Goal: Task Accomplishment & Management: Complete application form

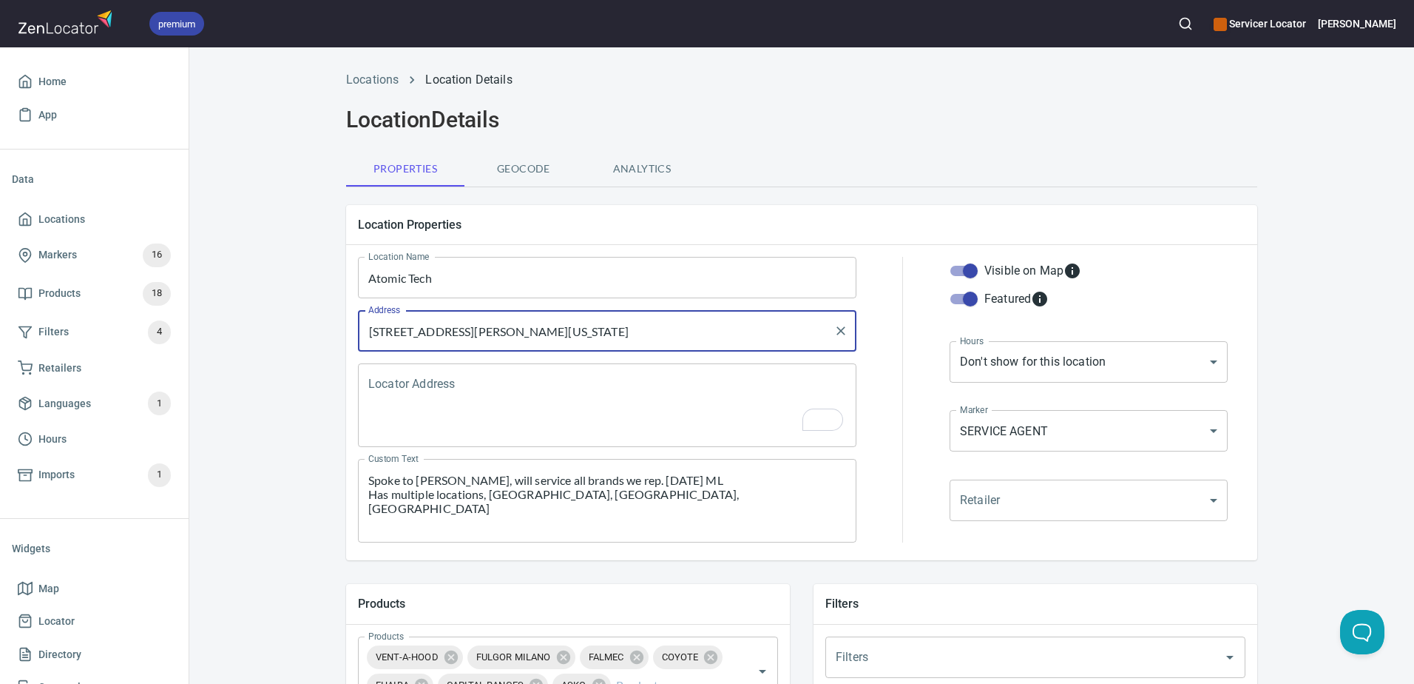
click at [1193, 23] on icon "button" at bounding box center [1185, 23] width 15 height 15
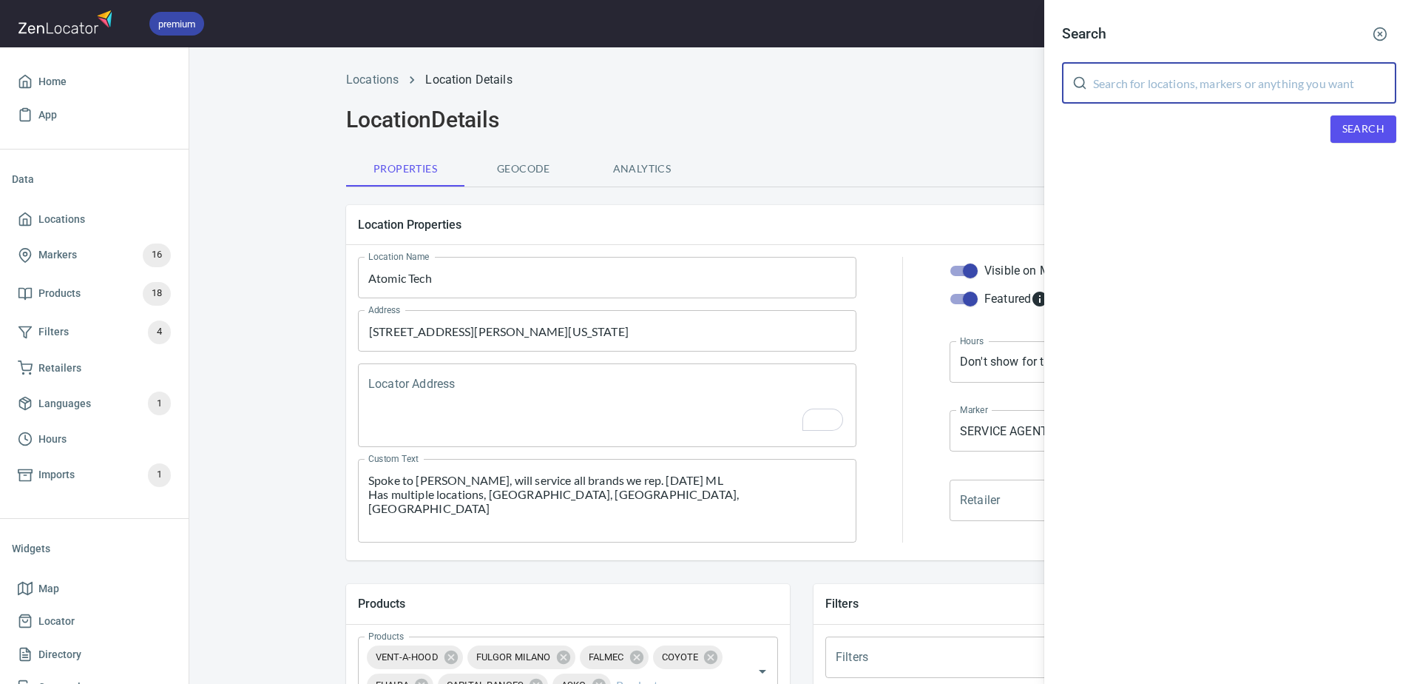
click at [1222, 76] on input "text" at bounding box center [1244, 82] width 303 height 41
paste input "Mr. Appliance of Clemson"
click at [1368, 135] on span "Search" at bounding box center [1364, 129] width 42 height 18
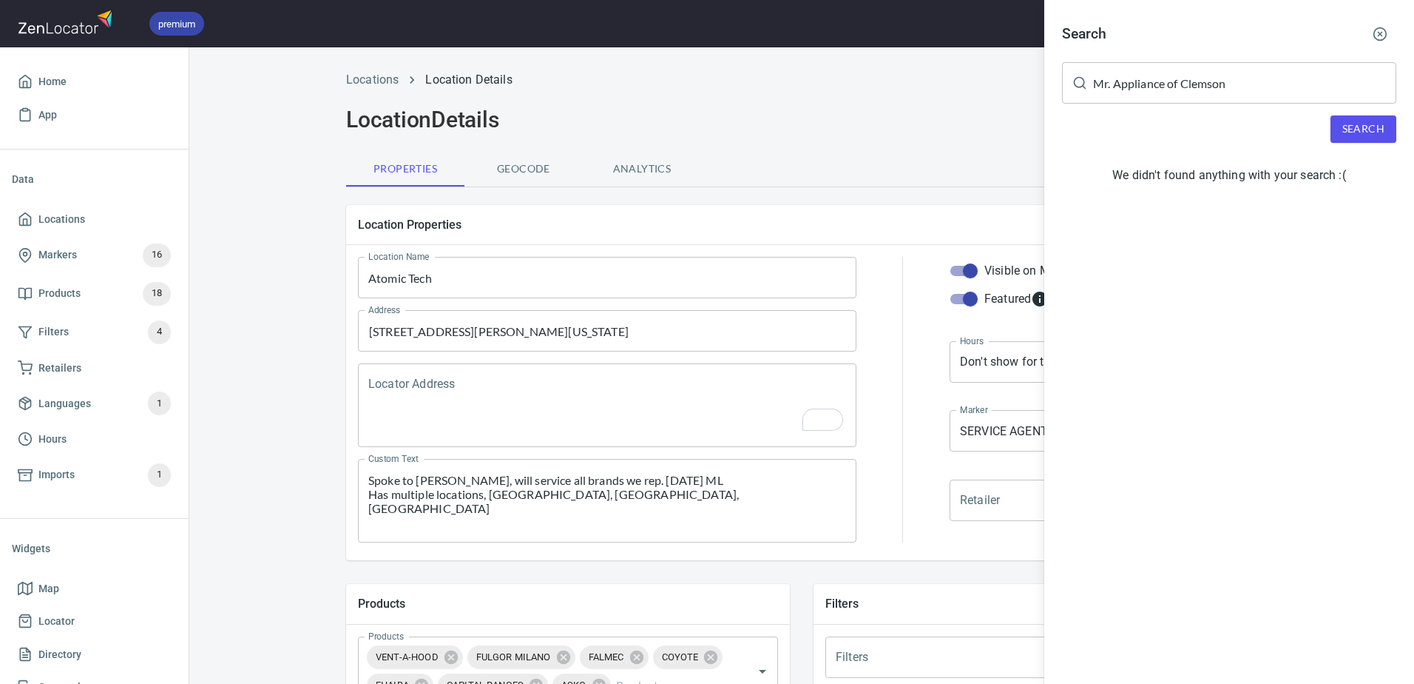
click at [1270, 86] on input "Mr. Appliance of Clemson" at bounding box center [1244, 82] width 303 height 41
type input "Mr. Appliance of Clemson"
click at [1259, 90] on input "Mr. Appliance of Clemson" at bounding box center [1244, 82] width 303 height 41
click at [1229, 88] on input "Mr. Appliance of Clemson" at bounding box center [1244, 82] width 303 height 41
click at [1373, 33] on button "button" at bounding box center [1380, 34] width 33 height 33
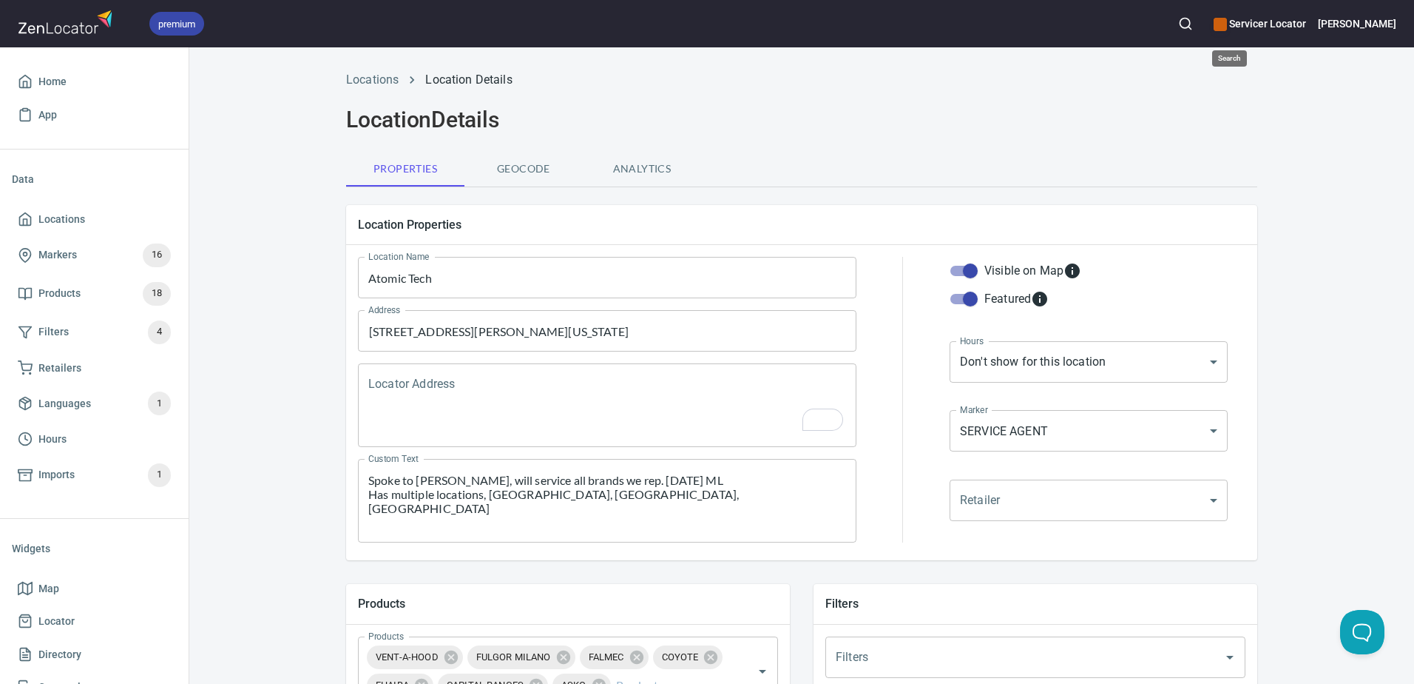
click at [1193, 24] on icon "button" at bounding box center [1185, 23] width 15 height 15
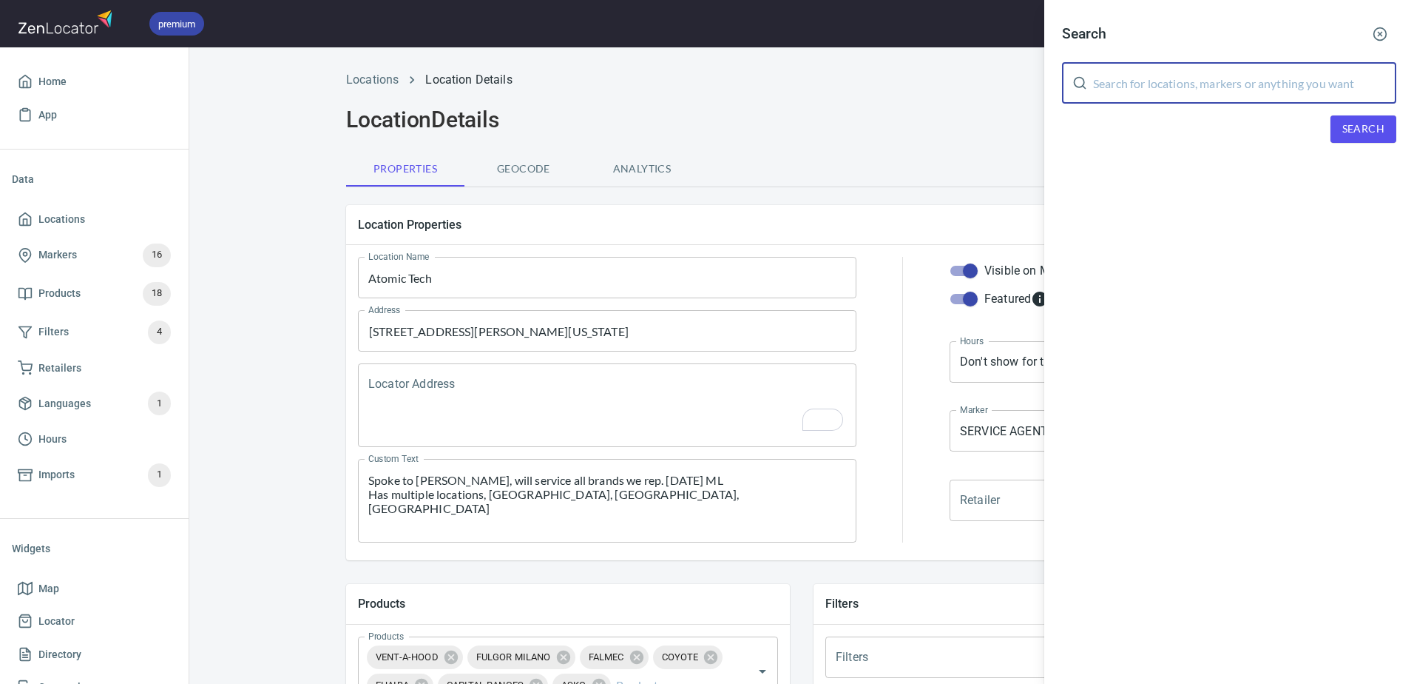
click at [1224, 78] on input "text" at bounding box center [1244, 82] width 303 height 41
click at [1133, 86] on input "[PERSON_NAME]" at bounding box center [1244, 82] width 303 height 41
type input "Clemson"
click at [1380, 124] on span "Search" at bounding box center [1364, 129] width 42 height 18
drag, startPoint x: 1119, startPoint y: 83, endPoint x: 1056, endPoint y: 84, distance: 62.9
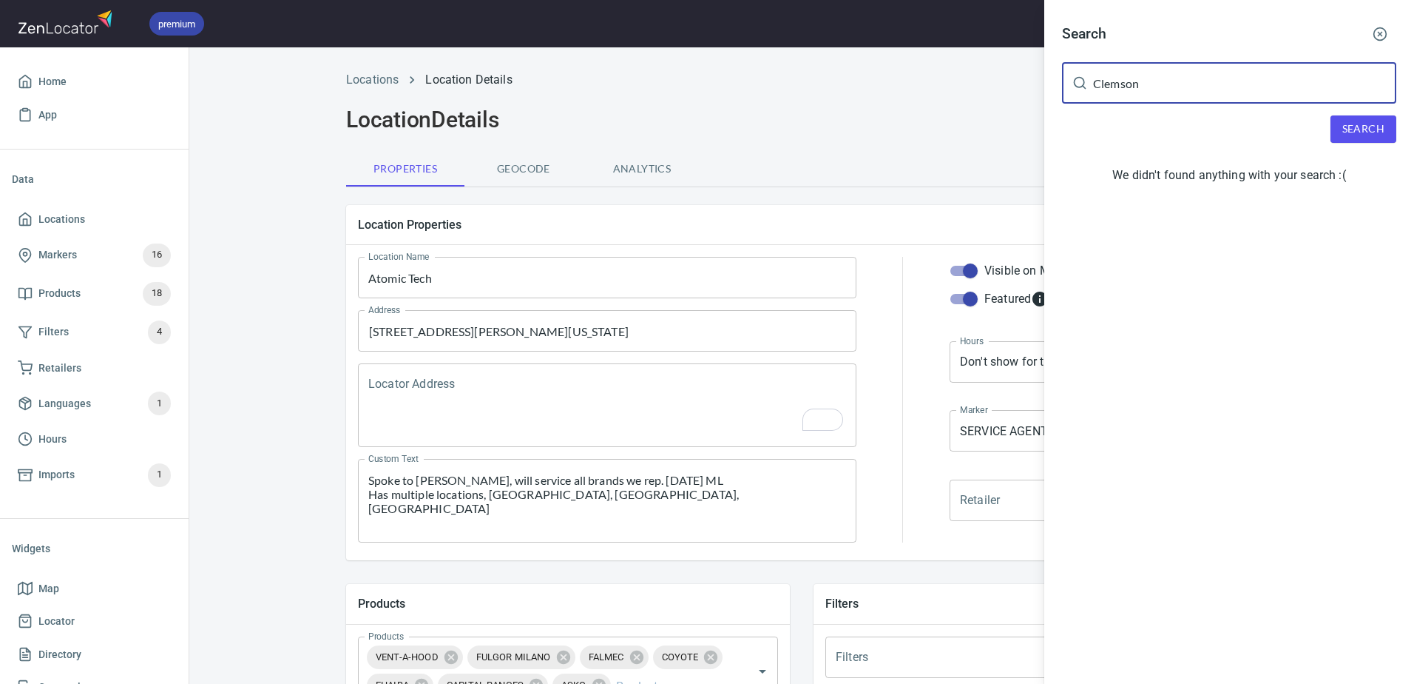
click at [1056, 84] on div "Search Clemson ​ Search We didn't found anything with your search :(" at bounding box center [1230, 107] width 370 height 214
click at [741, 112] on div at bounding box center [707, 342] width 1414 height 684
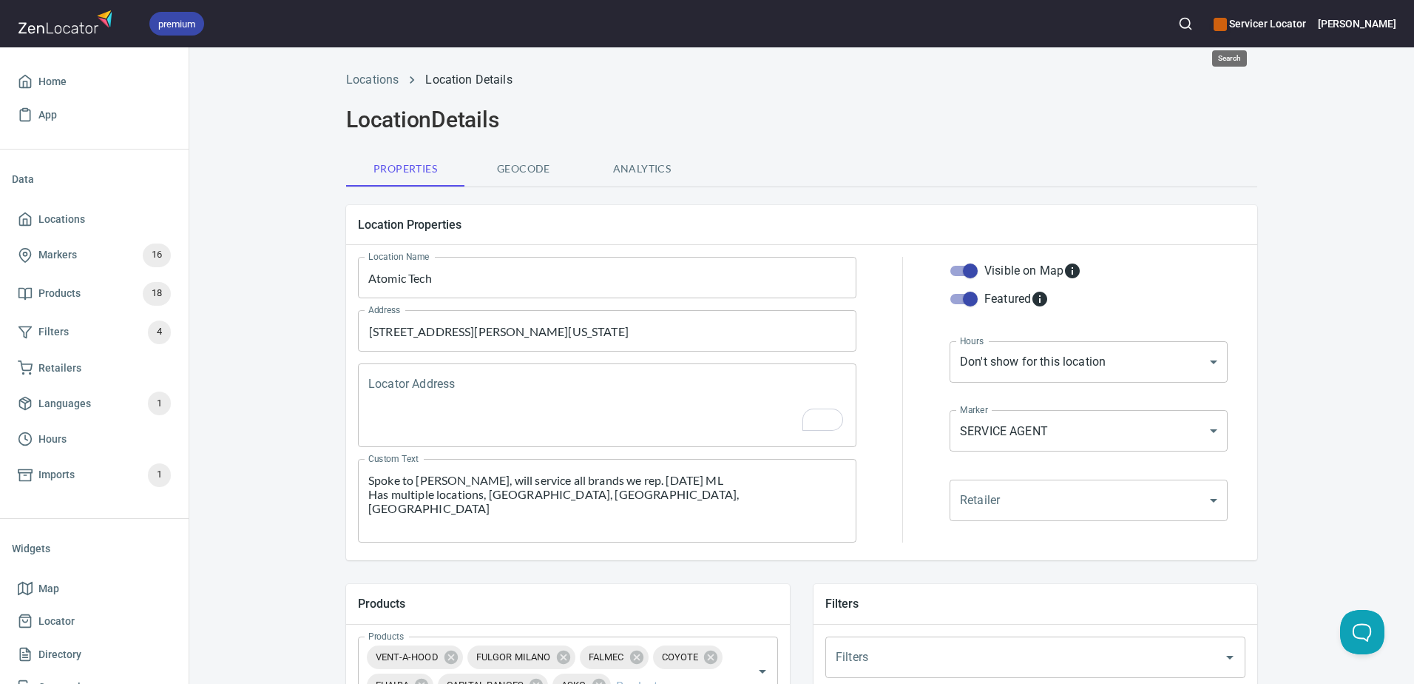
click at [1193, 22] on icon "button" at bounding box center [1185, 23] width 15 height 15
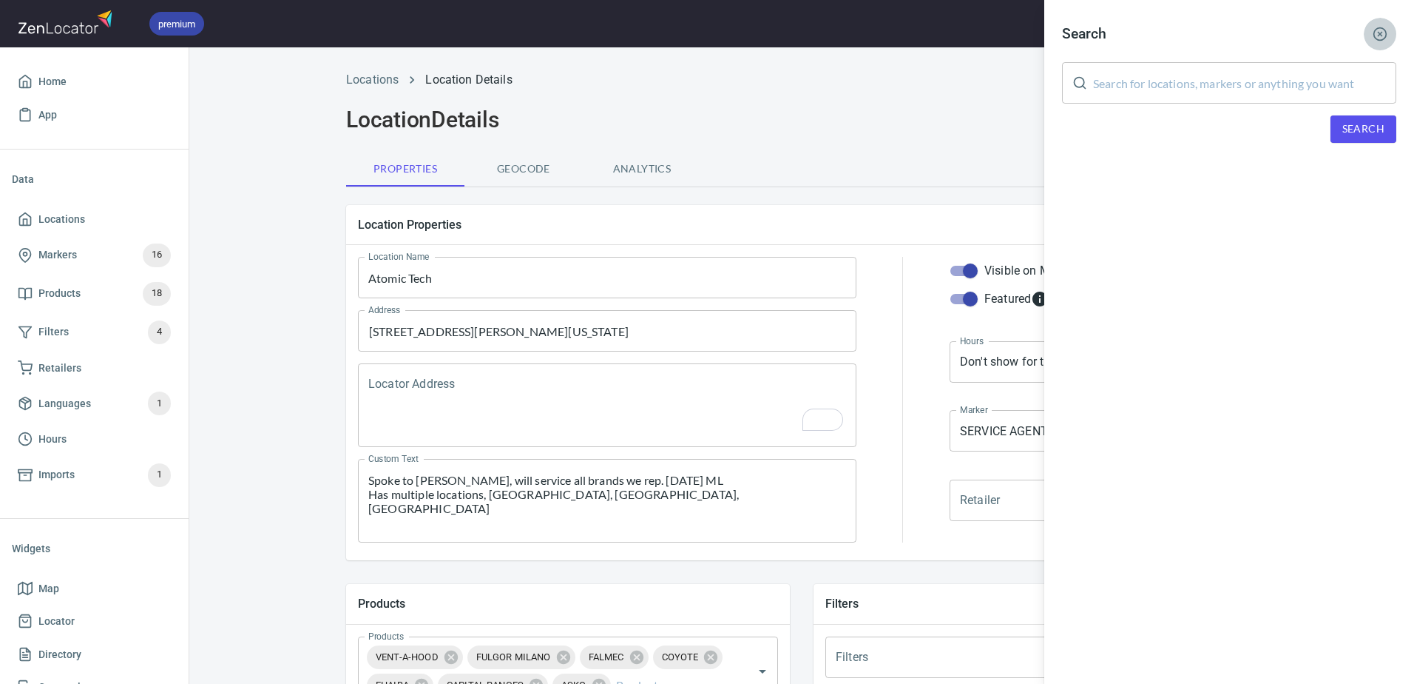
click at [1380, 30] on icon "button" at bounding box center [1380, 34] width 15 height 15
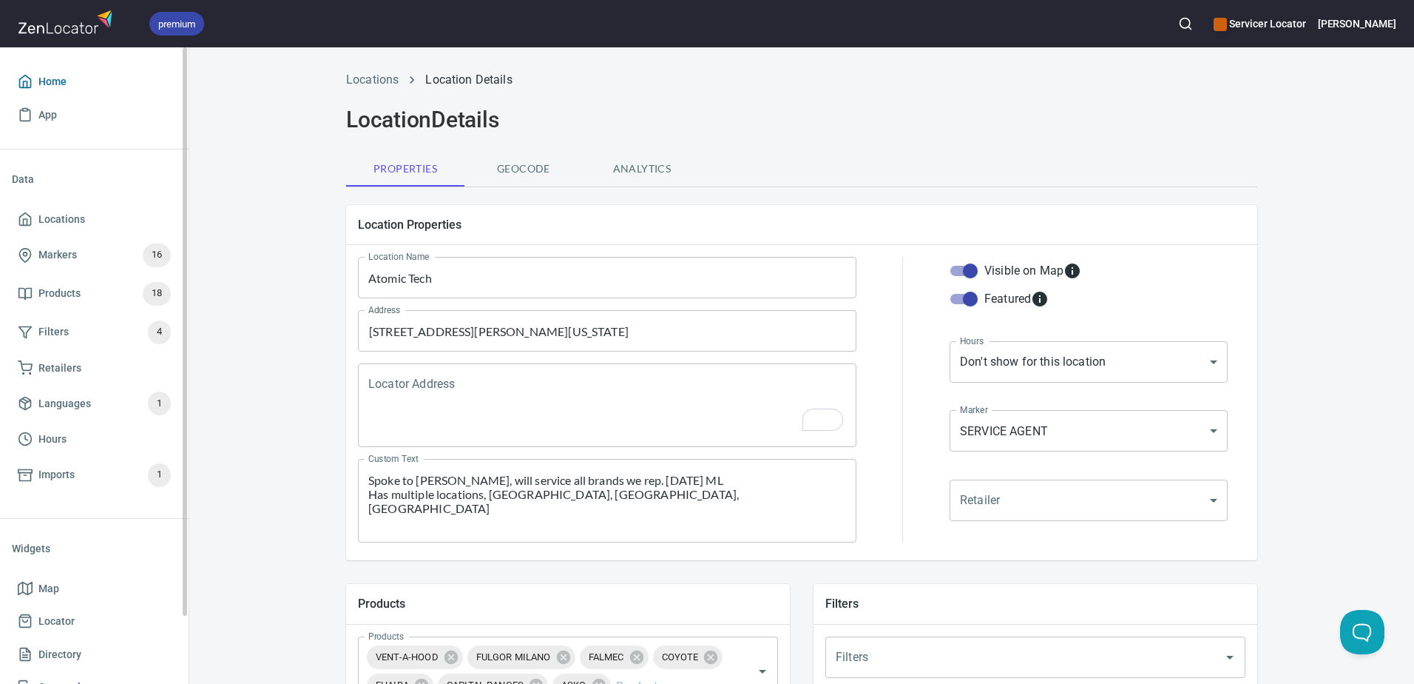
click at [54, 73] on span "Home" at bounding box center [52, 81] width 28 height 18
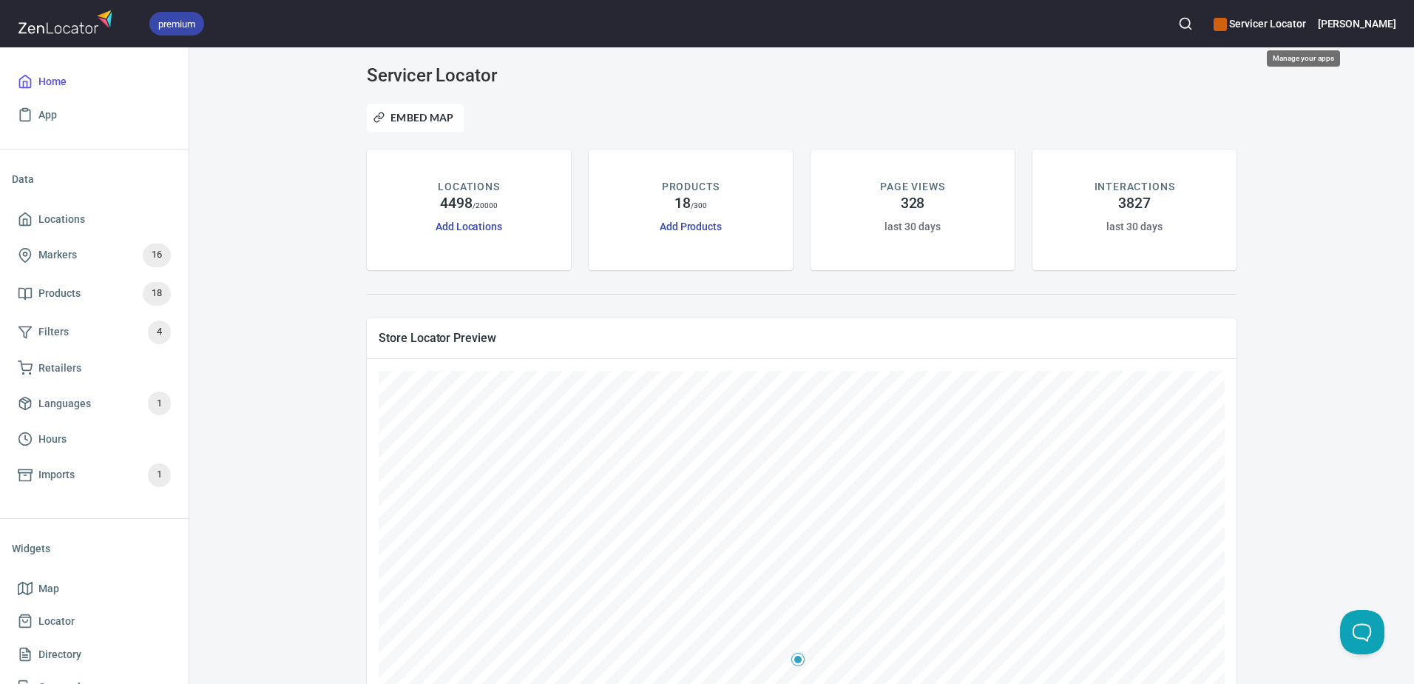
click at [1300, 27] on h6 "Servicer Locator" at bounding box center [1260, 24] width 92 height 16
click at [1300, 28] on div at bounding box center [707, 342] width 1414 height 684
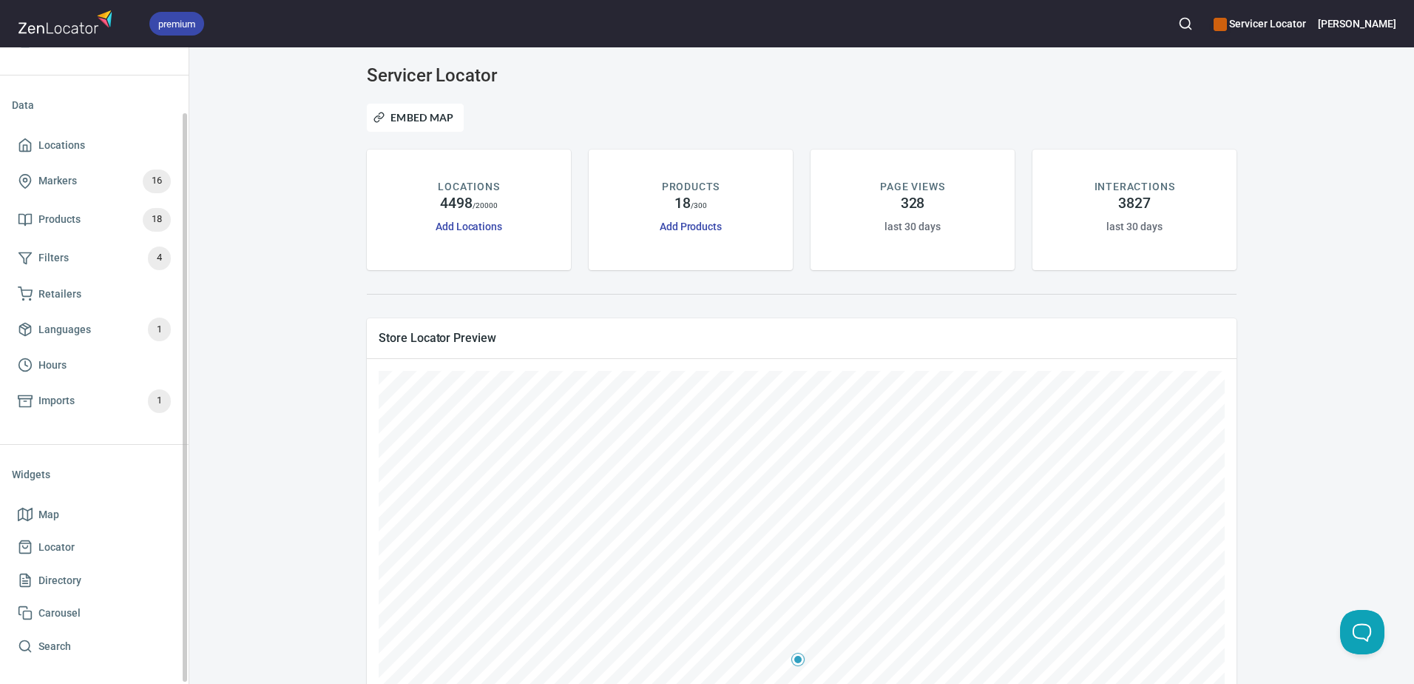
scroll to position [76, 0]
click at [66, 149] on span "Locations" at bounding box center [61, 143] width 47 height 18
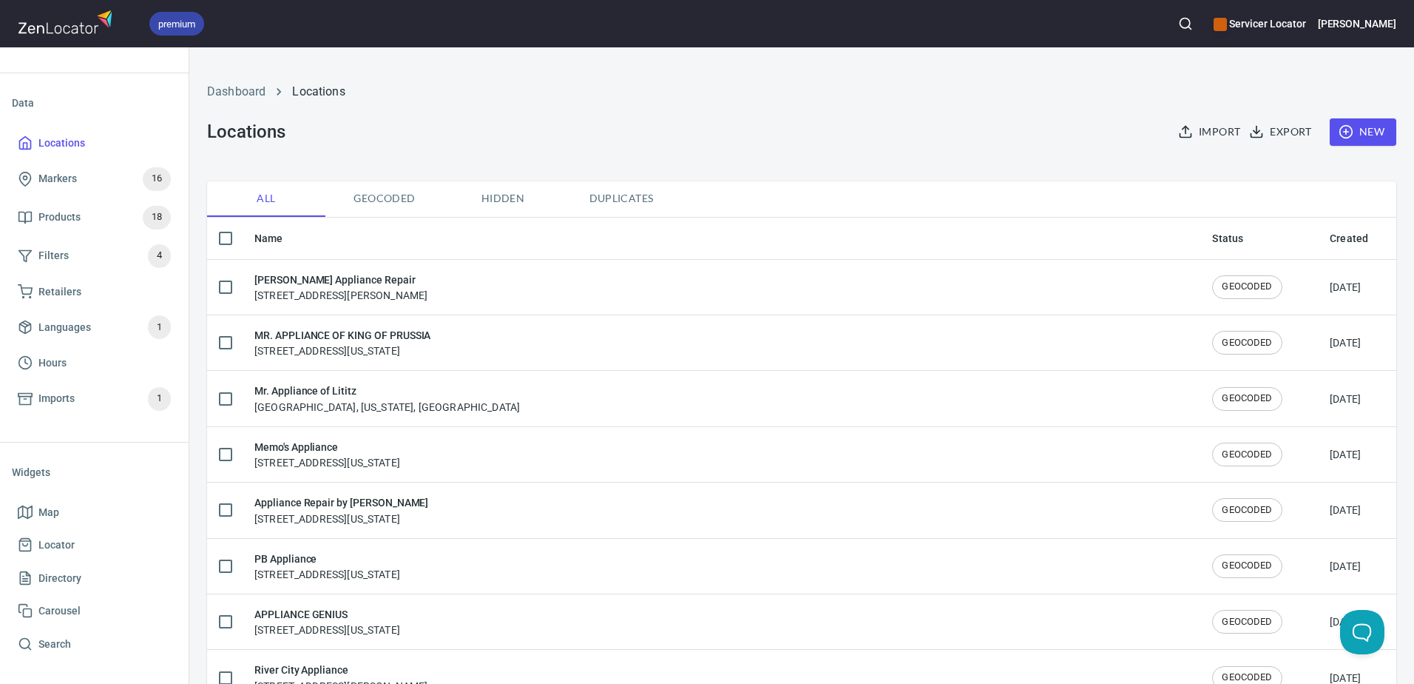
click at [1353, 133] on span "New" at bounding box center [1363, 132] width 43 height 18
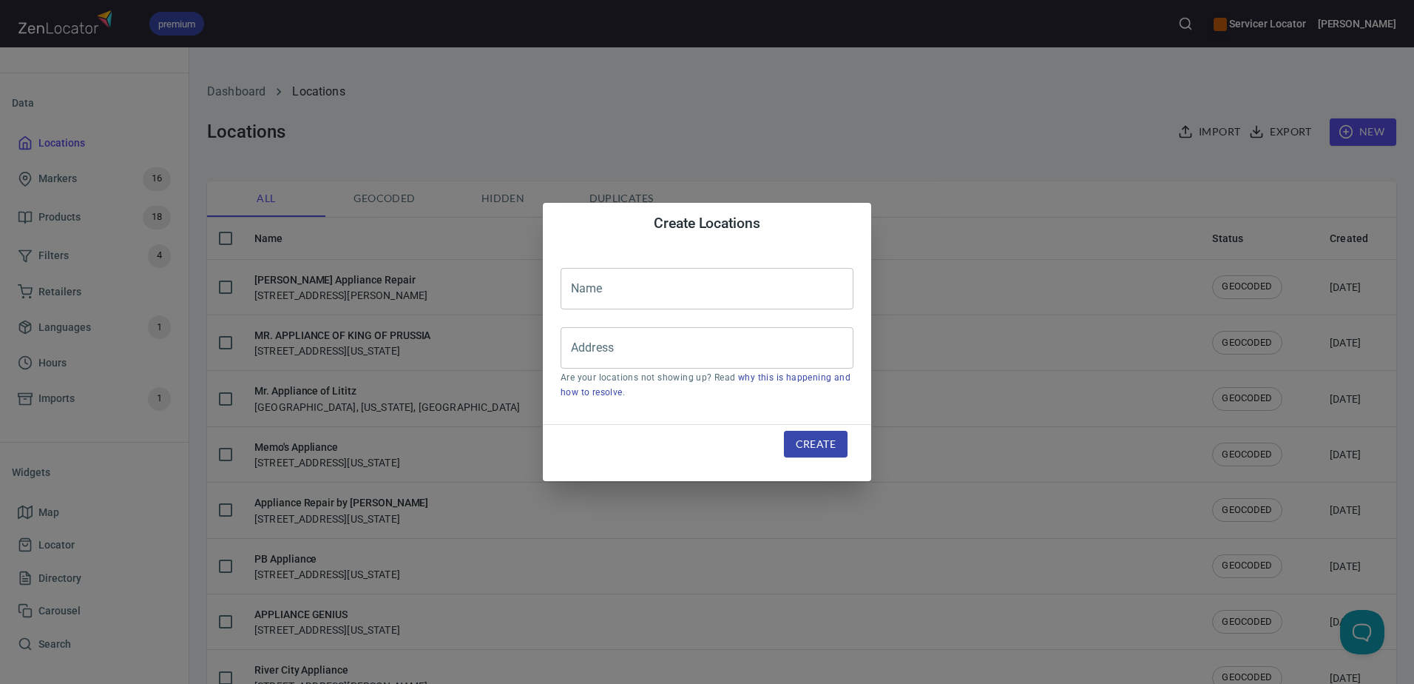
click at [694, 291] on input "text" at bounding box center [707, 288] width 293 height 41
paste input "[PHONE_NUMBER]"
type input "[PHONE_NUMBER]"
drag, startPoint x: 694, startPoint y: 291, endPoint x: 537, endPoint y: 283, distance: 157.0
click at [540, 283] on div "Create Locations Name [PHONE_NUMBER] Name Address Address Are your locations no…" at bounding box center [707, 342] width 1414 height 684
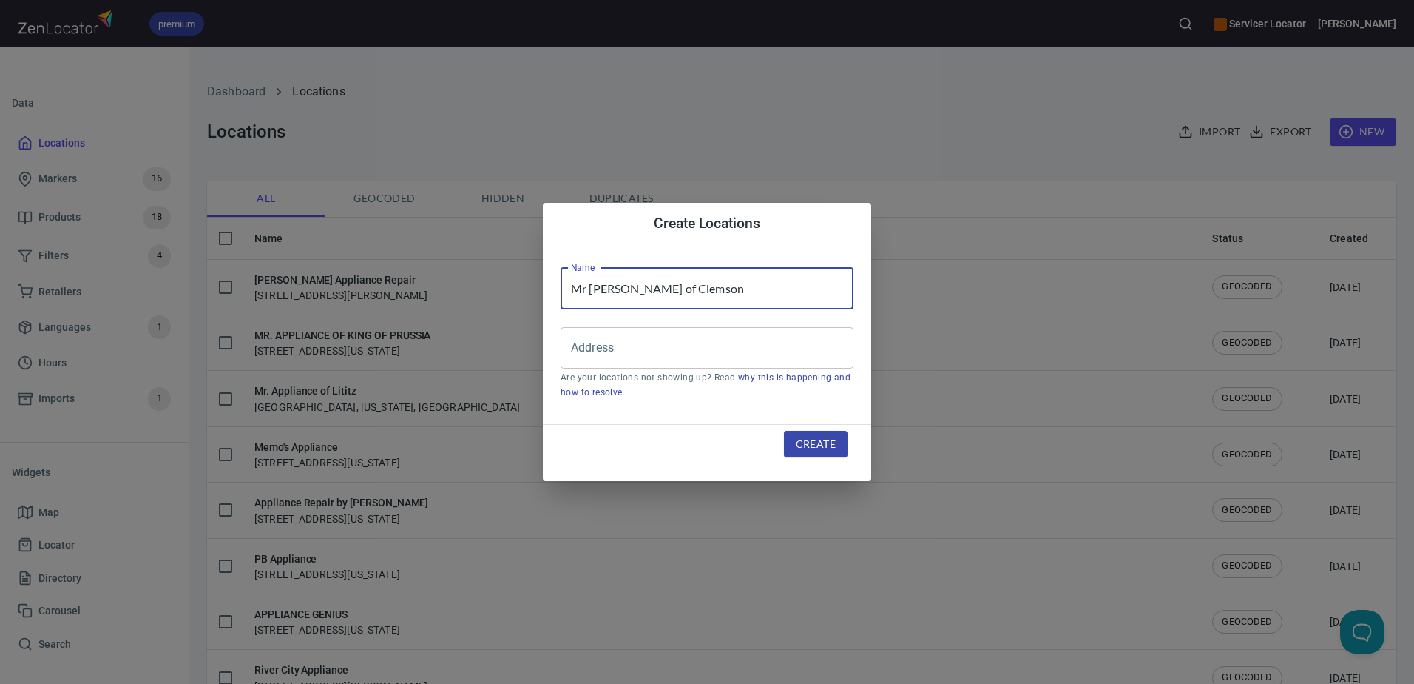
type input "Mr [PERSON_NAME] of Clemson"
click at [669, 335] on input "Address" at bounding box center [695, 348] width 257 height 28
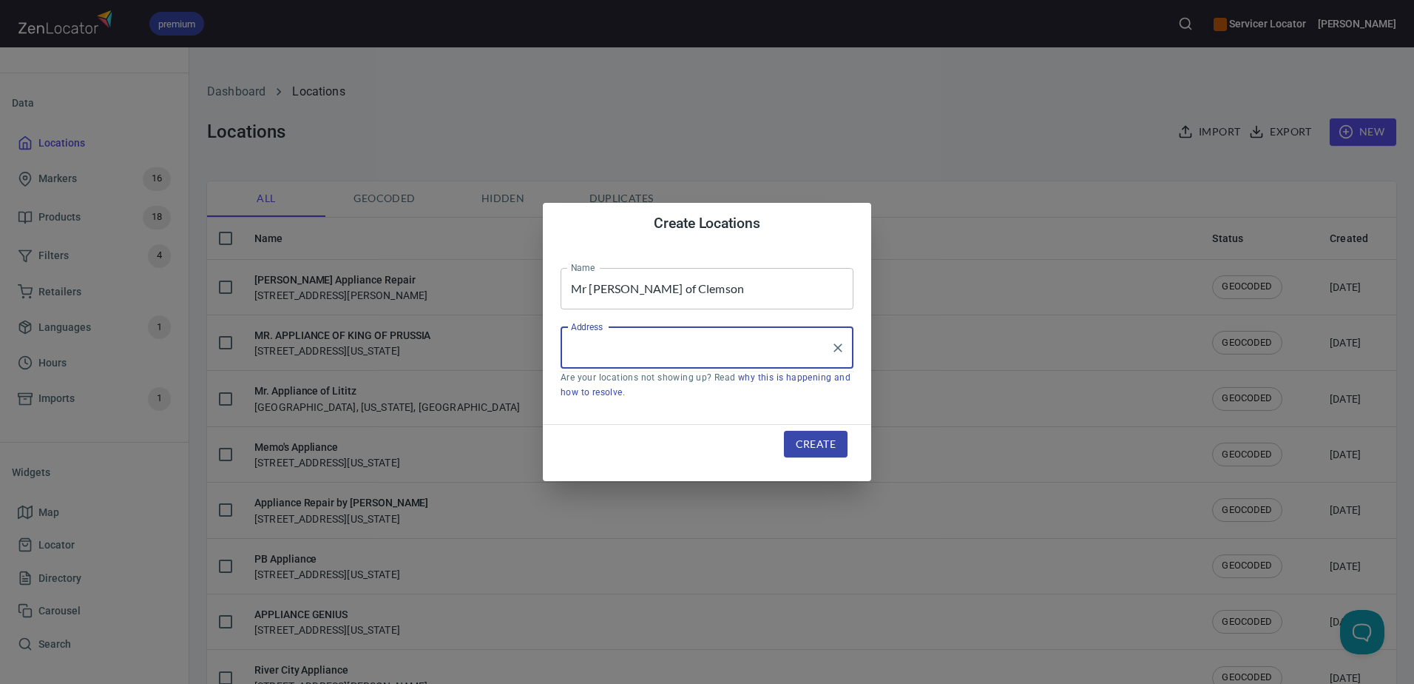
paste input "[STREET_ADDRESS][PERSON_NAME]"
type input "[STREET_ADDRESS][PERSON_NAME]"
click at [811, 442] on span "Create" at bounding box center [816, 444] width 40 height 18
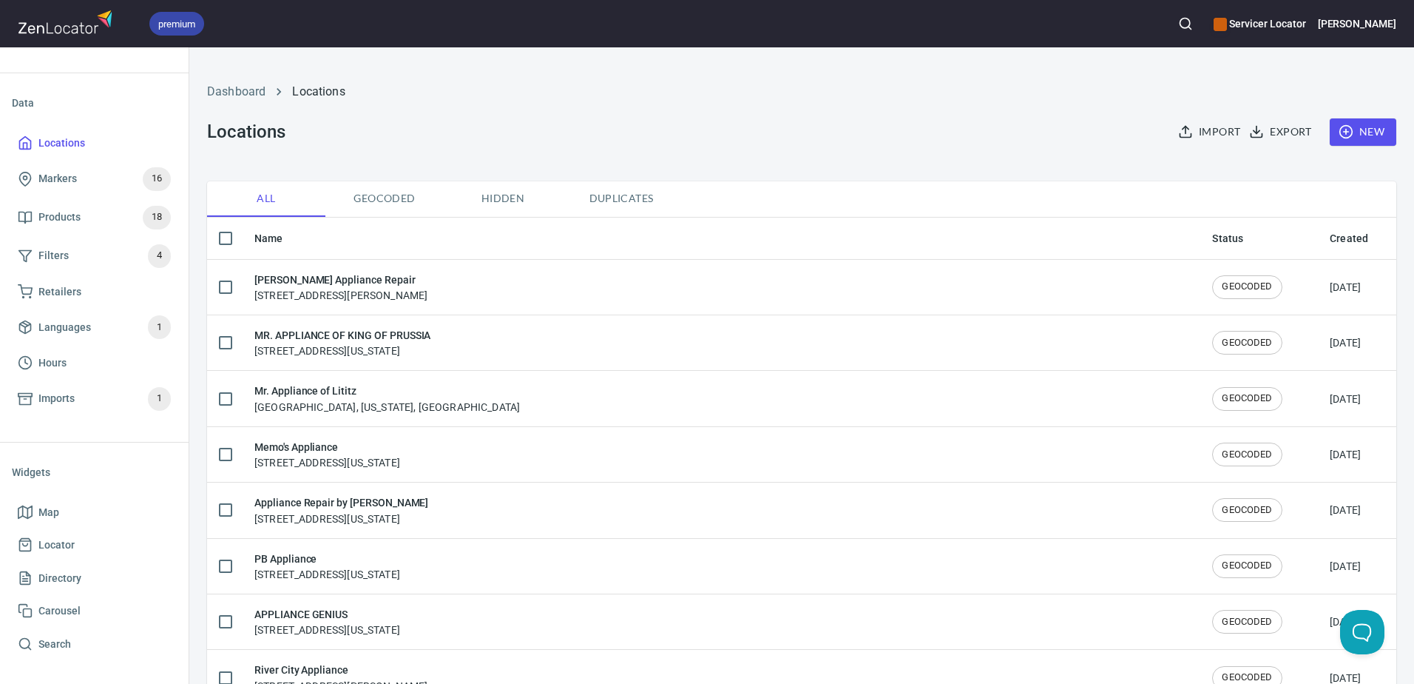
scroll to position [0, 0]
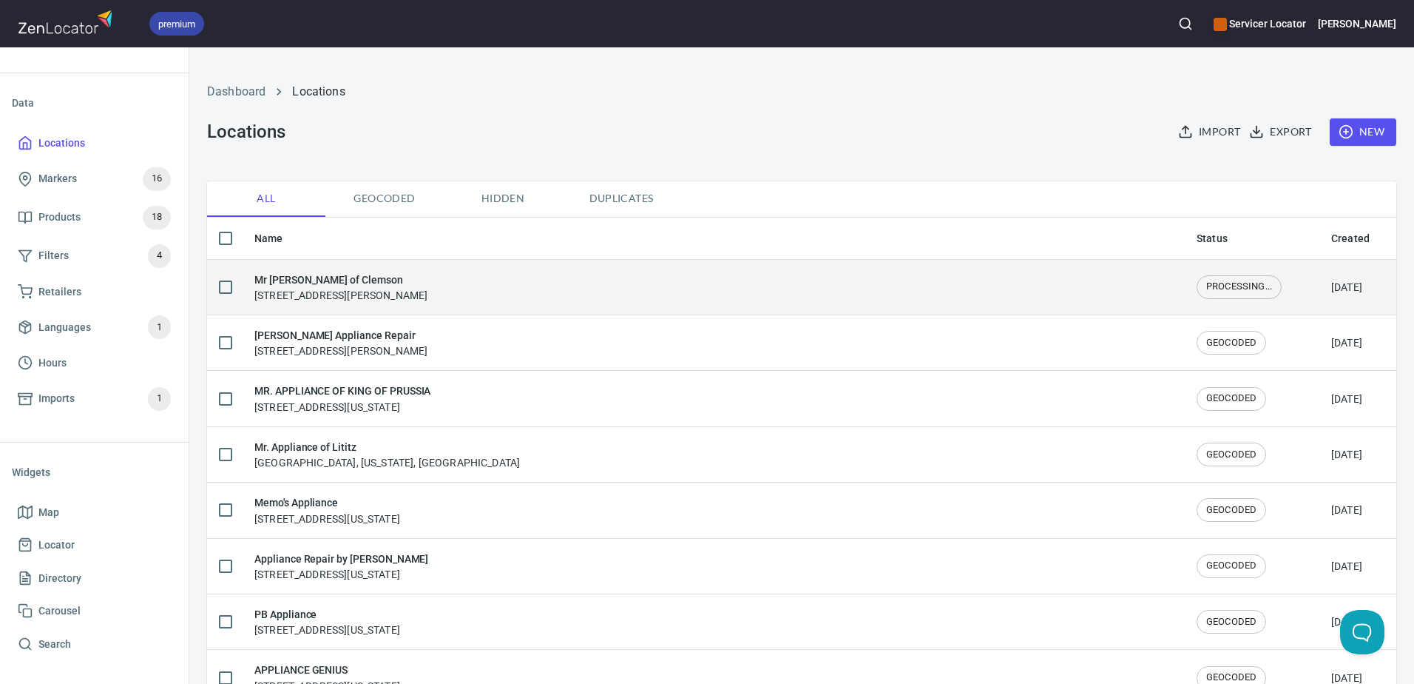
click at [650, 288] on div "Mr [PERSON_NAME] of Clemson [STREET_ADDRESS][PERSON_NAME]" at bounding box center [713, 286] width 919 height 31
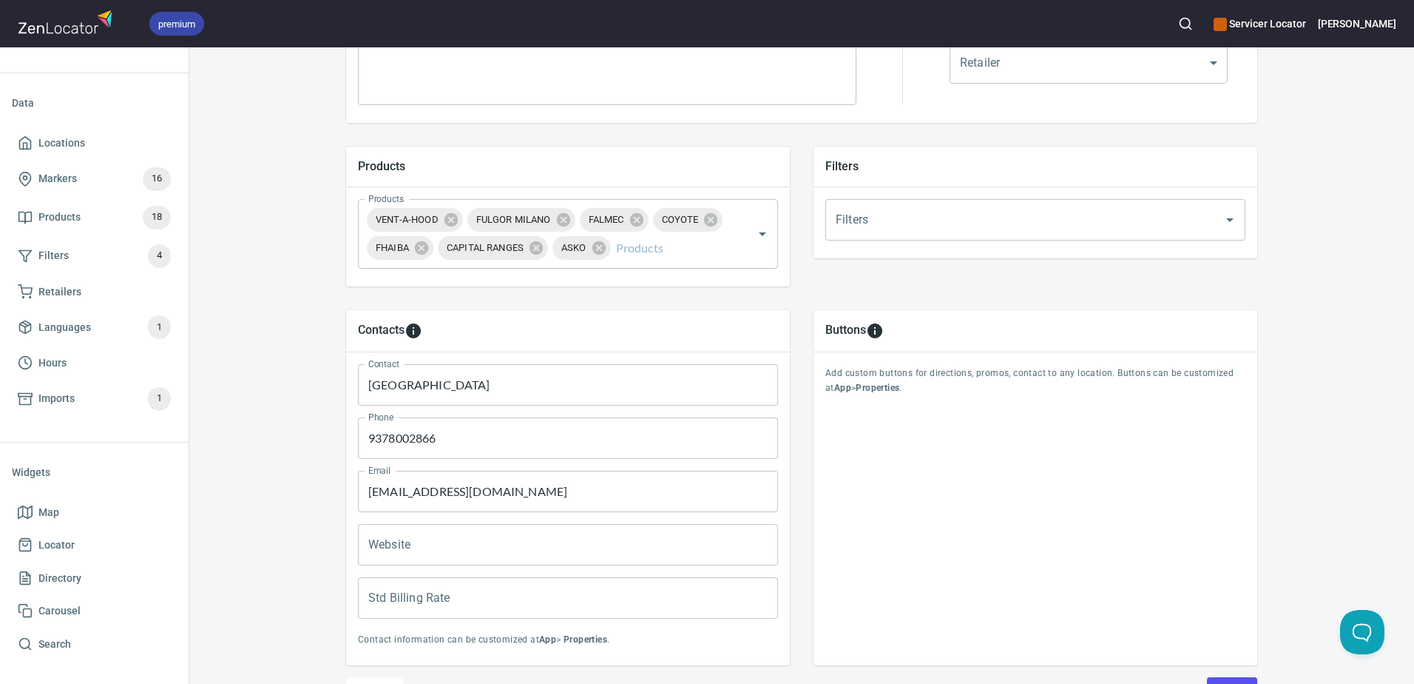
scroll to position [518, 0]
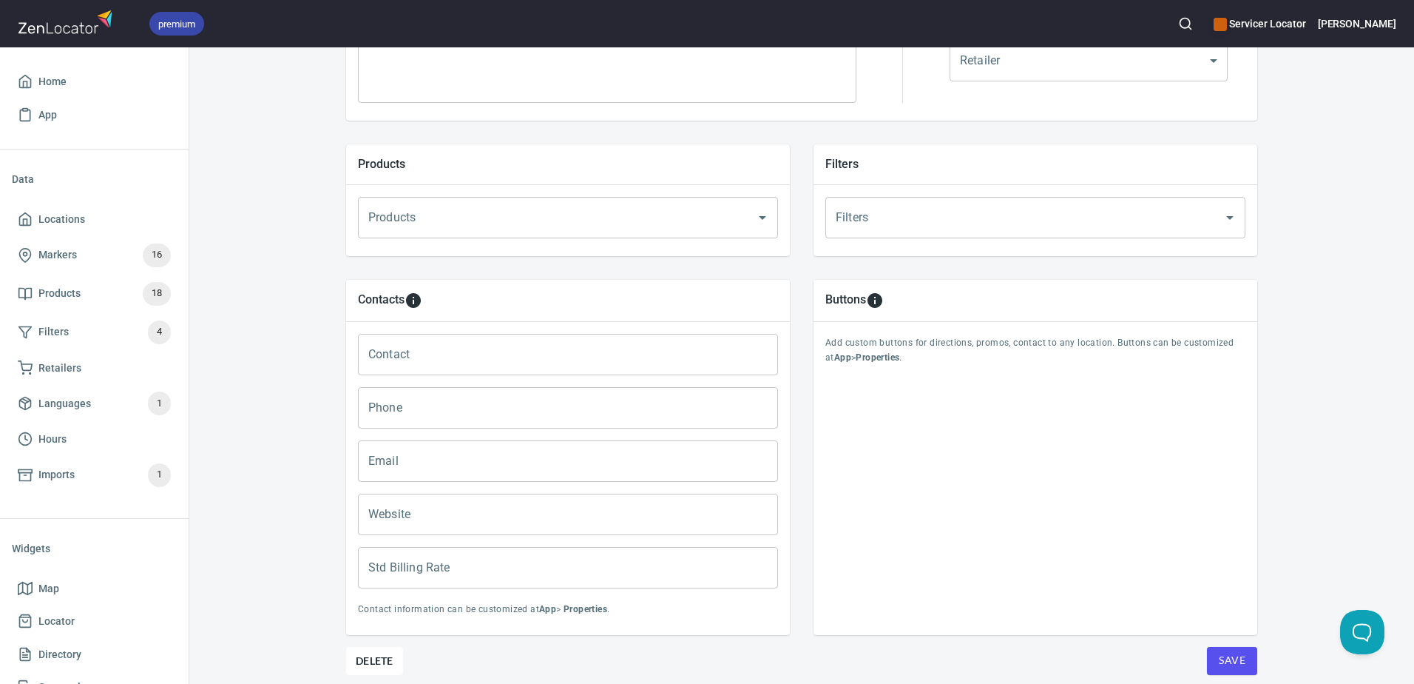
scroll to position [444, 0]
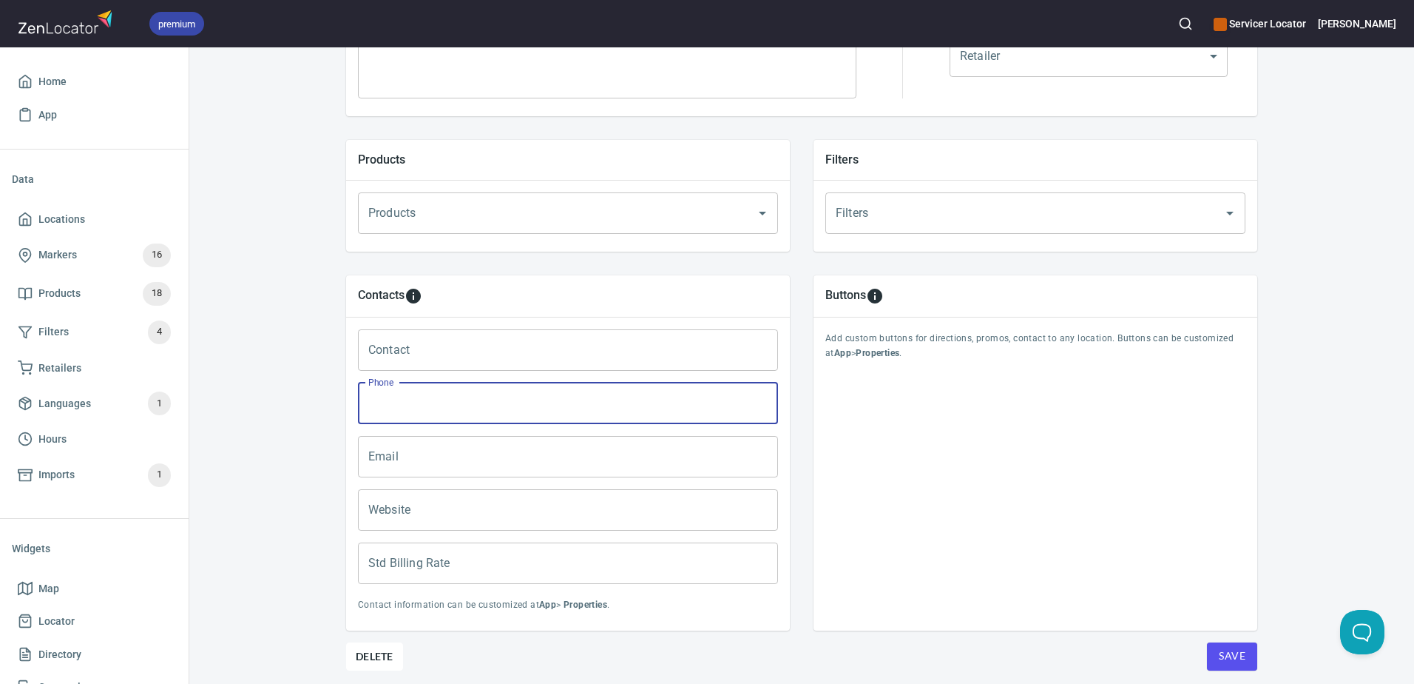
click at [444, 397] on input "Phone" at bounding box center [568, 402] width 420 height 41
paste input "[PHONE_NUMBER]"
type input "[PHONE_NUMBER]"
click at [255, 401] on div "Locations Location Details Location Details Properties Geocode Analytics Locati…" at bounding box center [801, 176] width 1225 height 1117
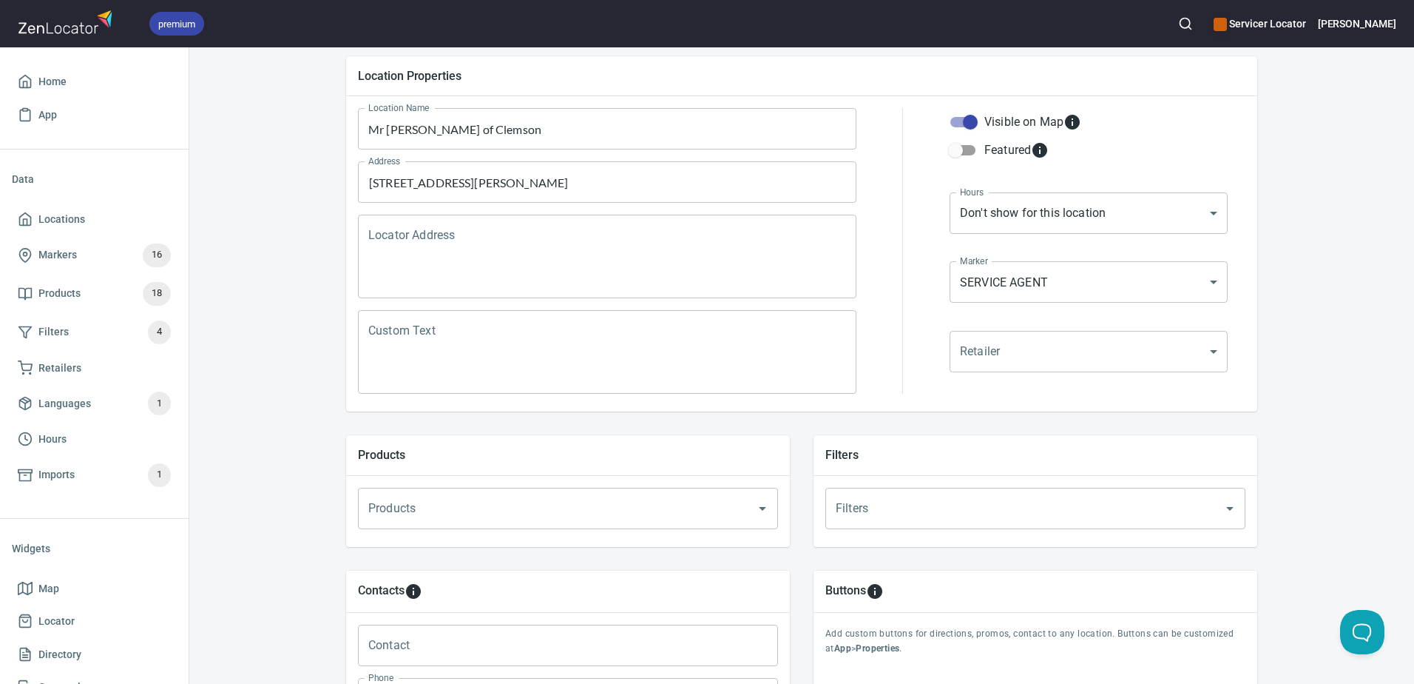
scroll to position [148, 0]
click at [525, 340] on textarea "Custom Text" at bounding box center [607, 353] width 478 height 56
click at [1318, 308] on div "Locations Location Details Location Details Properties Geocode Analytics Locati…" at bounding box center [801, 472] width 1225 height 1117
click at [460, 351] on textarea "Custom Text" at bounding box center [607, 353] width 478 height 56
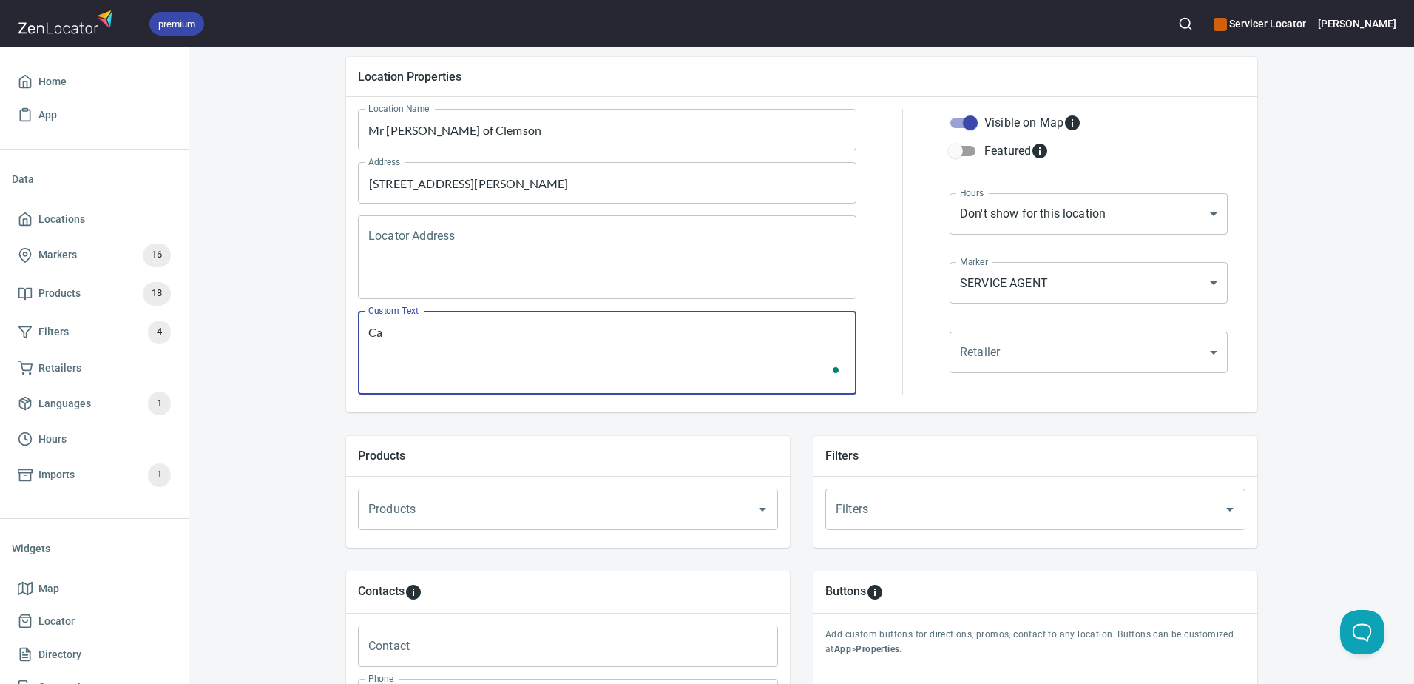
type textarea "C"
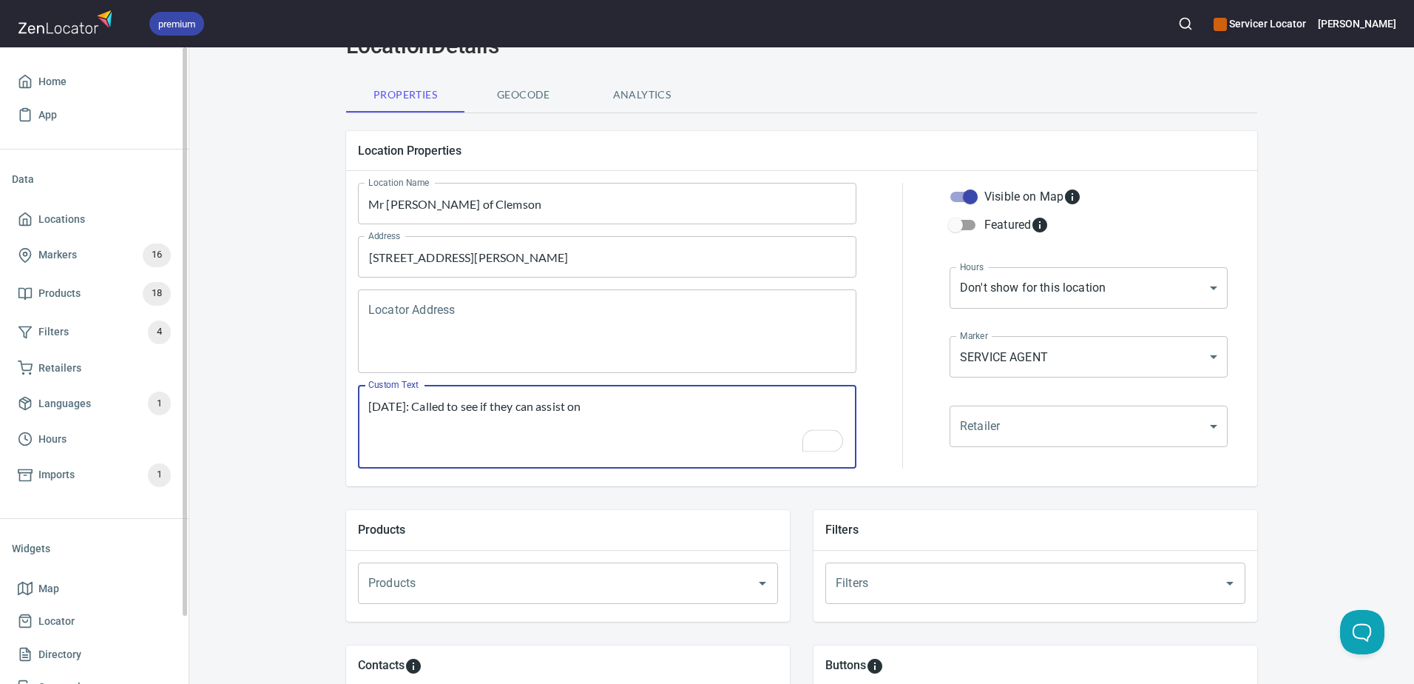
type textarea "10/3/2025: Called to see if they can assist on"
